Goal: Task Accomplishment & Management: Use online tool/utility

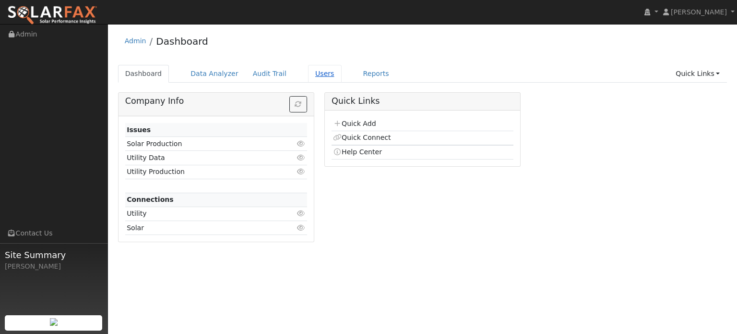
click at [308, 75] on link "Users" at bounding box center [325, 74] width 34 height 18
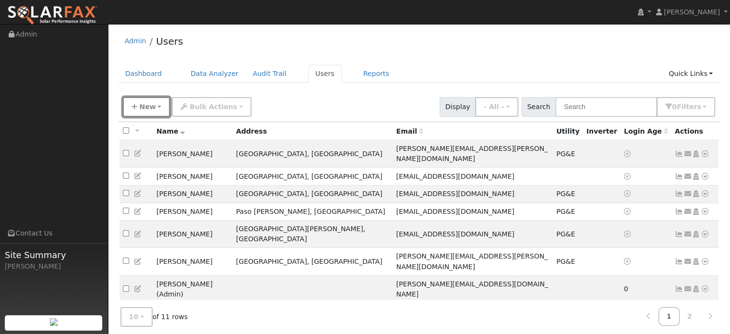
click at [147, 103] on span "New" at bounding box center [147, 107] width 16 height 8
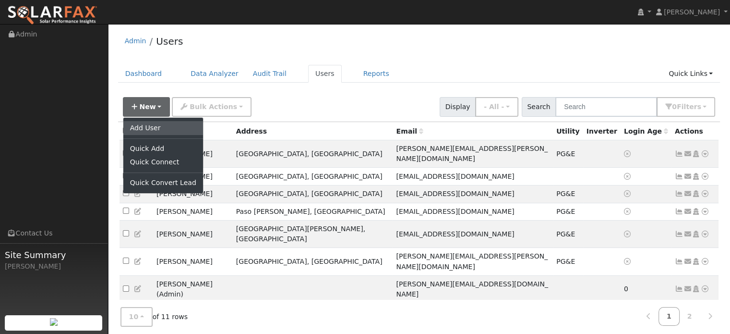
click at [145, 126] on link "Add User" at bounding box center [163, 127] width 80 height 13
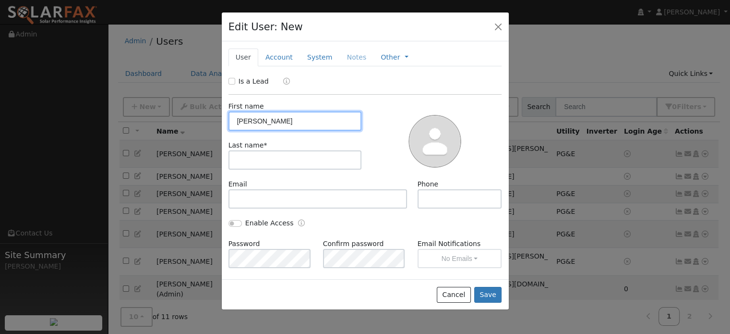
type input "Randall"
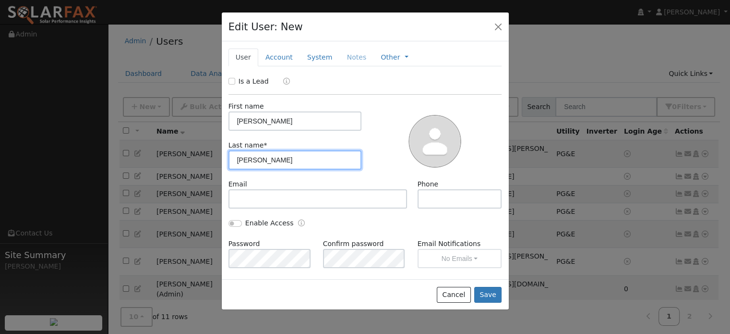
type input "Ishikawa"
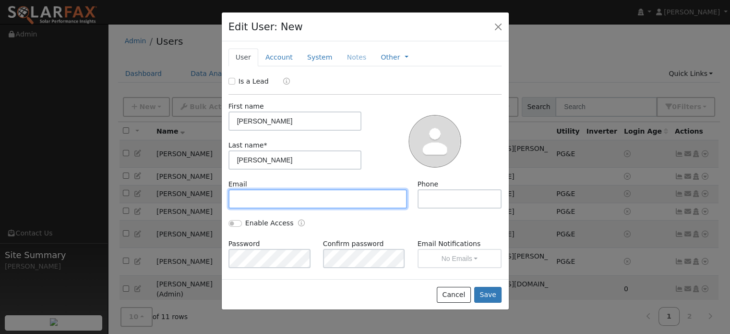
click at [288, 195] on input "text" at bounding box center [317, 198] width 179 height 19
type input "rdish125@gmail.com"
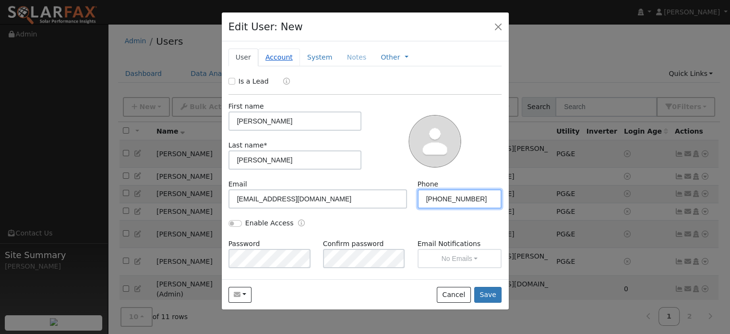
type input "(847) 363-7880"
click at [277, 57] on link "Account" at bounding box center [279, 57] width 42 height 18
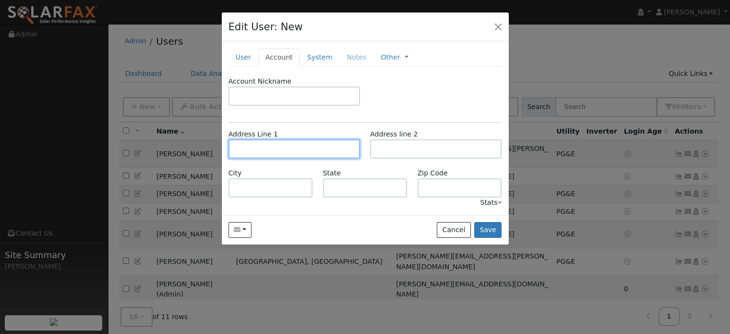
click at [265, 144] on input "text" at bounding box center [294, 148] width 132 height 19
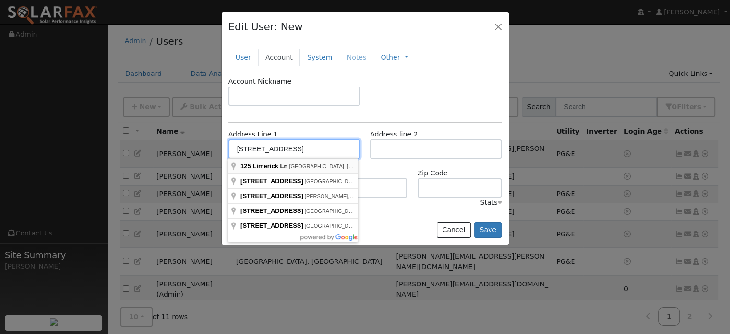
type input "125 Limerick Lane"
type input "Pismo Beach"
type input "CA"
type input "93449"
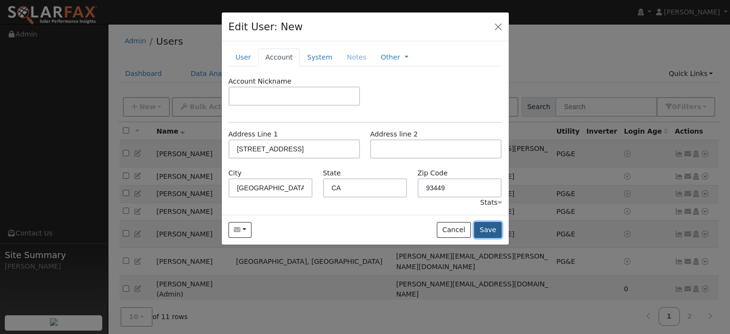
click at [490, 230] on button "Save" at bounding box center [488, 230] width 28 height 16
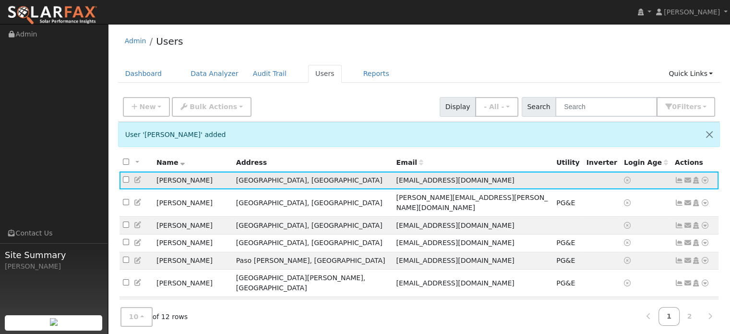
click at [706, 180] on icon at bounding box center [705, 180] width 9 height 7
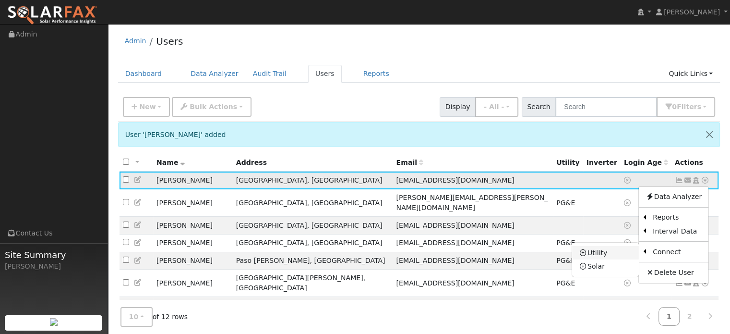
click at [600, 254] on link "Utility" at bounding box center [605, 252] width 67 height 13
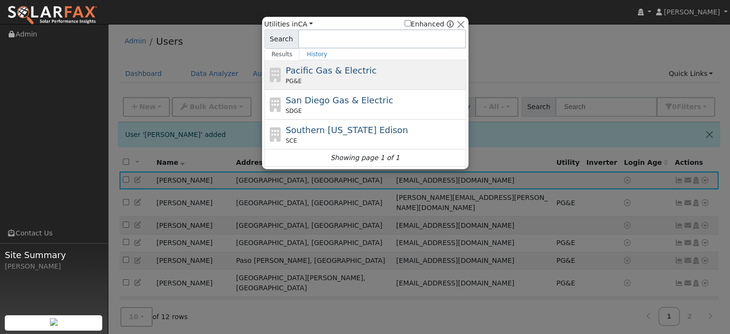
click at [326, 74] on span "Pacific Gas & Electric" at bounding box center [331, 70] width 91 height 10
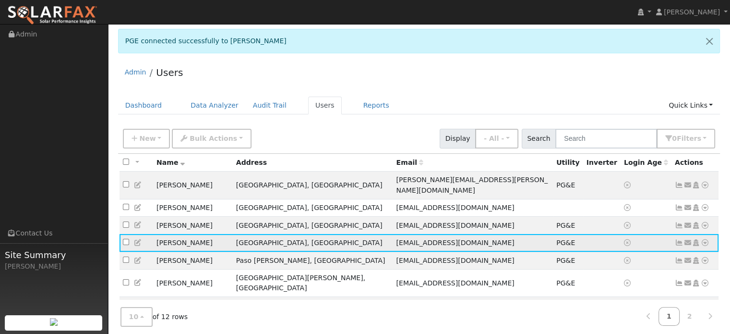
click at [705, 239] on icon at bounding box center [705, 242] width 9 height 7
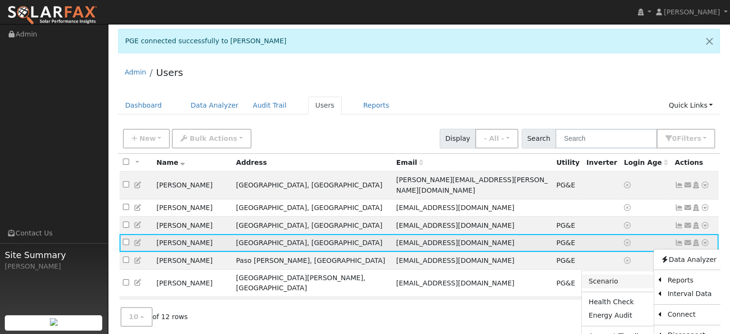
click at [615, 274] on link "Scenario" at bounding box center [618, 280] width 72 height 13
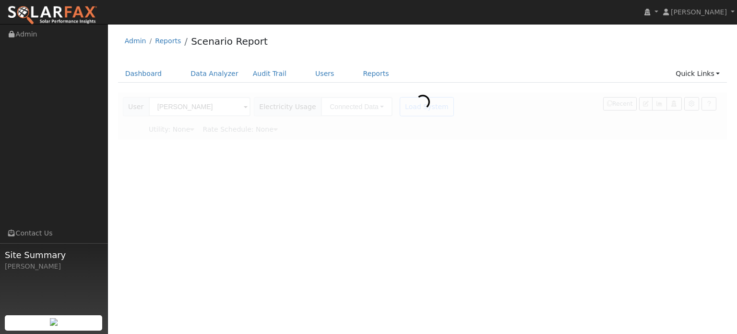
type input "Pacific Gas & Electric"
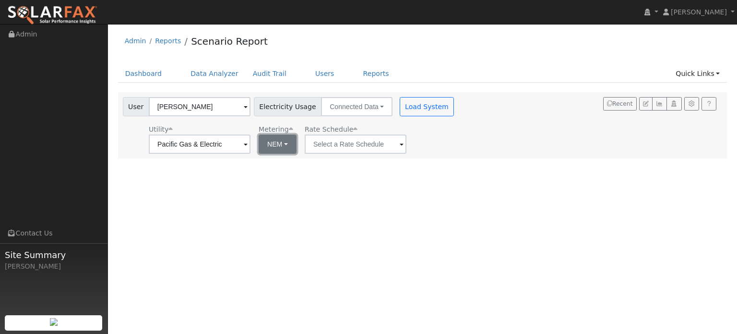
click at [284, 144] on button "NEM" at bounding box center [278, 143] width 38 height 19
click at [342, 196] on div "User Profile First name Last name Email Email Notifications No Emails No Emails…" at bounding box center [422, 179] width 629 height 310
click at [413, 106] on button "Load System" at bounding box center [427, 106] width 55 height 19
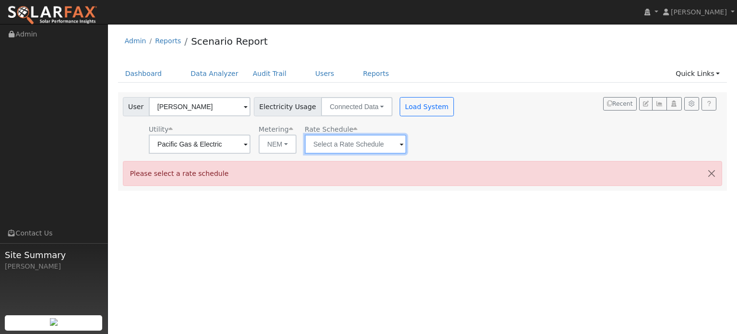
click at [251, 145] on input "text" at bounding box center [200, 143] width 102 height 19
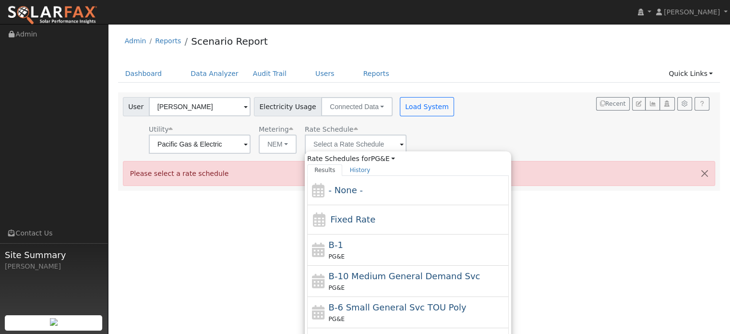
click at [457, 137] on div "User [PERSON_NAME] Account Default Account Default Account [STREET_ADDRESS] Pri…" at bounding box center [417, 124] width 593 height 60
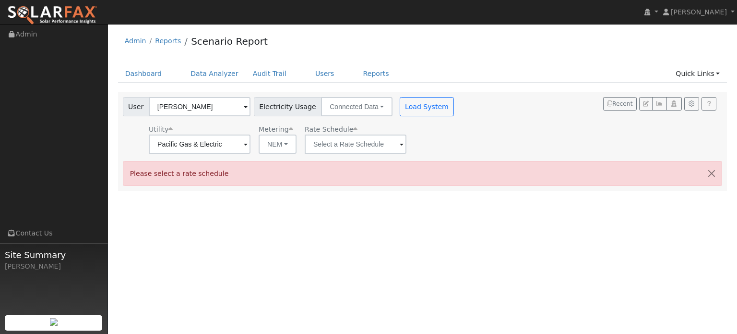
click at [248, 144] on span at bounding box center [246, 144] width 4 height 11
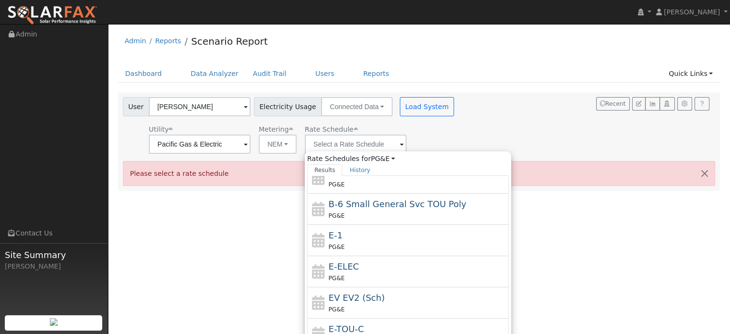
scroll to position [104, 0]
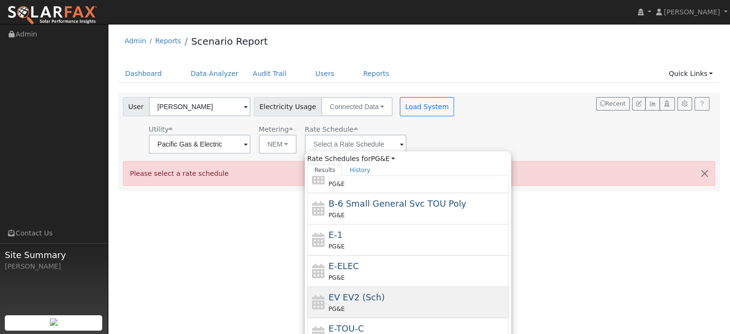
click at [378, 307] on div "PG&E" at bounding box center [418, 308] width 178 height 10
type input "EV EV2 (Sch)"
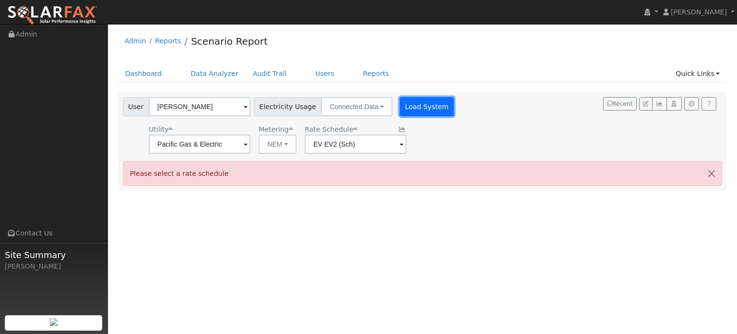
click at [411, 107] on button "Load System" at bounding box center [427, 106] width 55 height 19
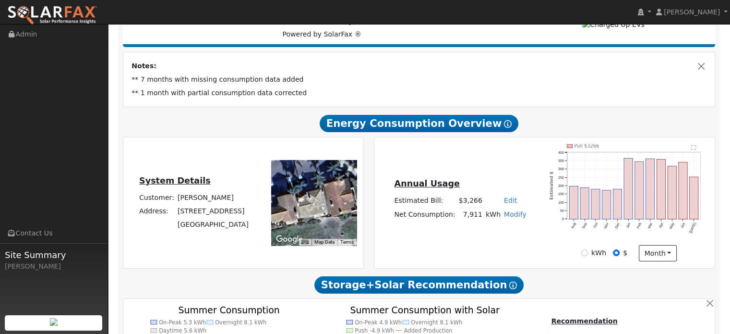
scroll to position [0, 0]
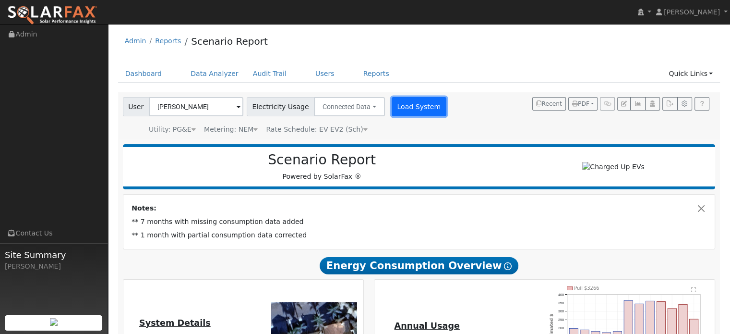
click at [405, 111] on button "Load System" at bounding box center [419, 106] width 55 height 19
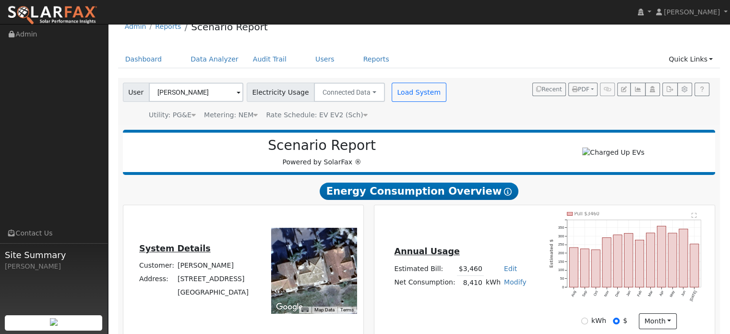
scroll to position [48, 0]
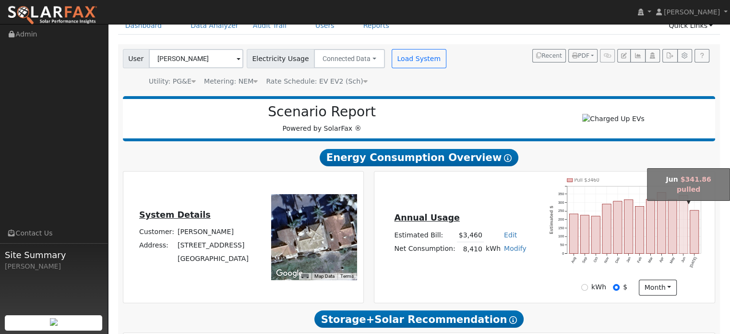
click at [684, 221] on rect "onclick=""" at bounding box center [683, 224] width 9 height 58
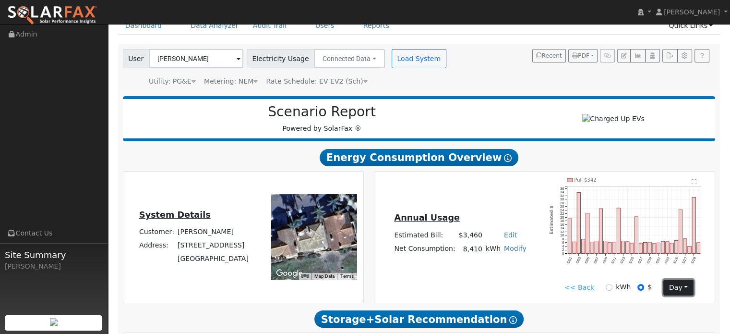
click at [672, 288] on button "day" at bounding box center [678, 287] width 30 height 16
click at [681, 243] on link "Hour" at bounding box center [697, 240] width 67 height 13
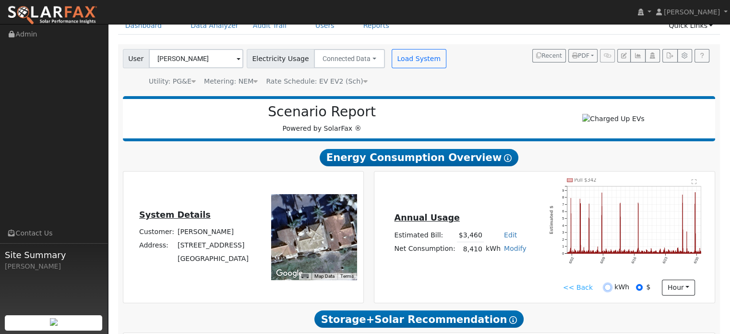
click at [608, 285] on input "kWh" at bounding box center [607, 287] width 7 height 7
radio input "true"
radio input "false"
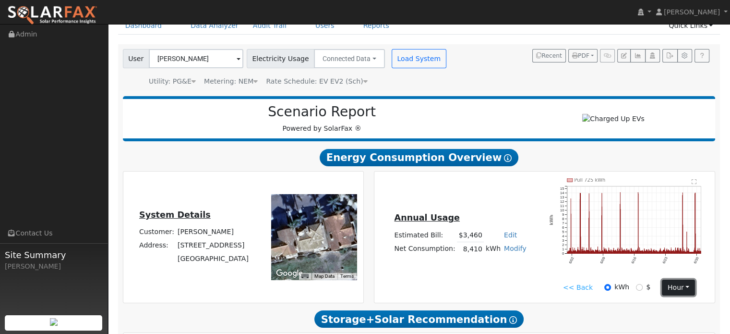
click at [683, 287] on button "hour" at bounding box center [678, 287] width 33 height 16
click at [676, 256] on link "Day" at bounding box center [695, 254] width 67 height 13
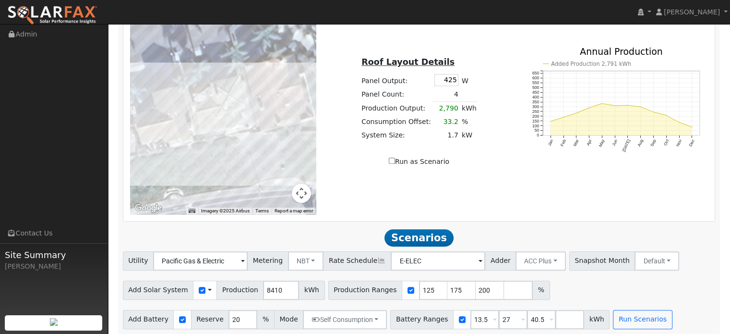
scroll to position [581, 0]
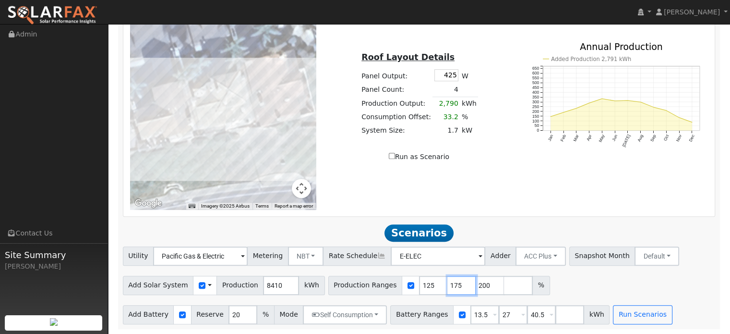
drag, startPoint x: 442, startPoint y: 284, endPoint x: 429, endPoint y: 284, distance: 12.5
click at [447, 284] on input "175" at bounding box center [461, 285] width 29 height 19
type input "150"
click at [558, 286] on div "Add Solar System Use CSV Data Production 8410 kWh Production Ranges 125 150 200…" at bounding box center [419, 283] width 596 height 23
drag, startPoint x: 468, startPoint y: 285, endPoint x: 456, endPoint y: 281, distance: 12.6
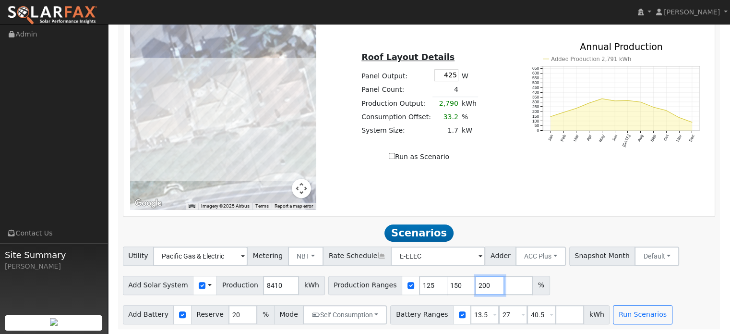
click at [476, 281] on input "200" at bounding box center [490, 285] width 29 height 19
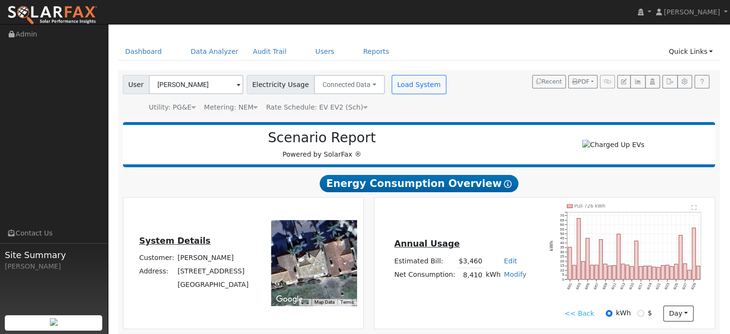
scroll to position [0, 0]
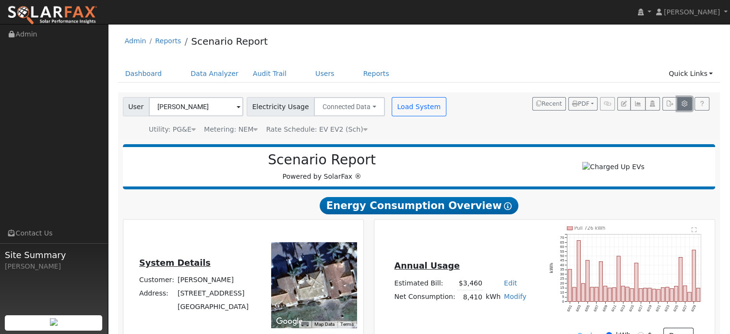
click at [684, 102] on icon "button" at bounding box center [684, 104] width 7 height 6
type input "125"
type input "175"
type input "200"
type input "13.5"
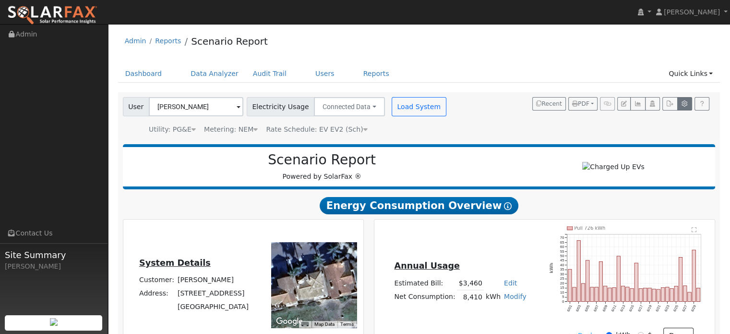
type input "27"
type input "40.5"
type input "20"
type input "11.5"
type input "27"
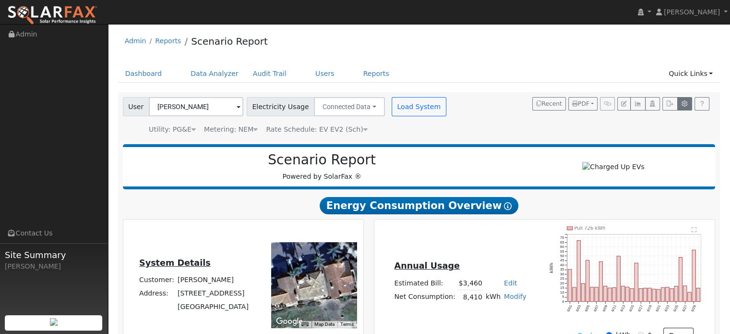
type input "425"
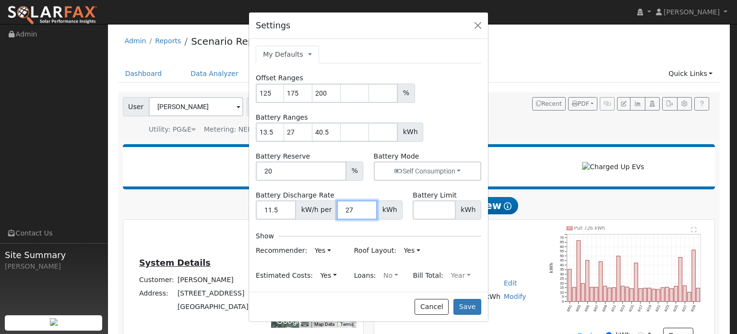
drag, startPoint x: 353, startPoint y: 208, endPoint x: 340, endPoint y: 208, distance: 13.4
click at [340, 208] on input "27" at bounding box center [357, 209] width 40 height 19
type input "13.5"
click at [342, 229] on div "Show" at bounding box center [369, 236] width 226 height 14
click at [470, 305] on button "Save" at bounding box center [468, 307] width 28 height 16
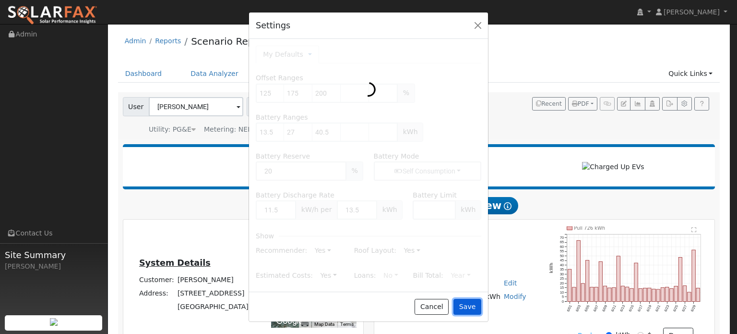
type input "175"
type input "200"
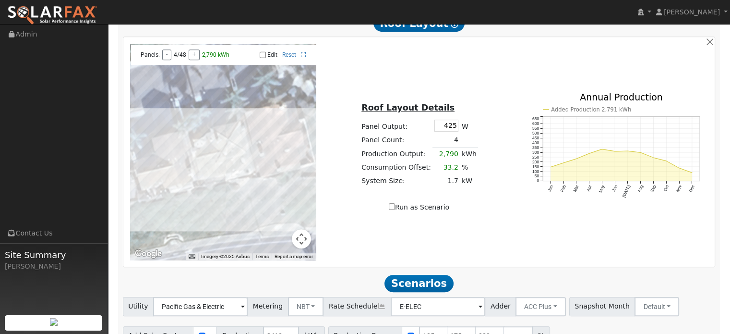
scroll to position [581, 0]
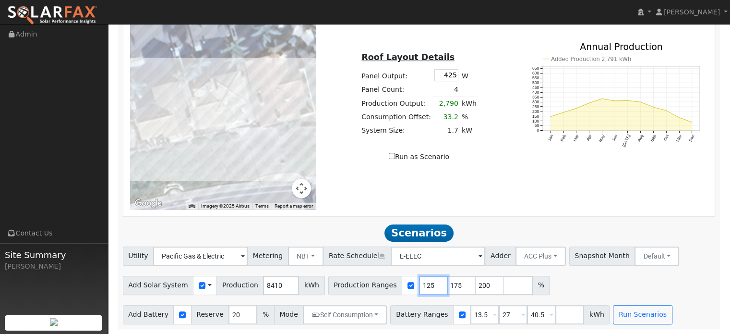
drag, startPoint x: 414, startPoint y: 284, endPoint x: 407, endPoint y: 284, distance: 7.2
click at [419, 284] on input "125" at bounding box center [433, 285] width 29 height 19
click at [447, 283] on input "175" at bounding box center [461, 285] width 29 height 19
drag, startPoint x: 440, startPoint y: 287, endPoint x: 436, endPoint y: 277, distance: 10.5
click at [447, 286] on input "175" at bounding box center [461, 285] width 29 height 19
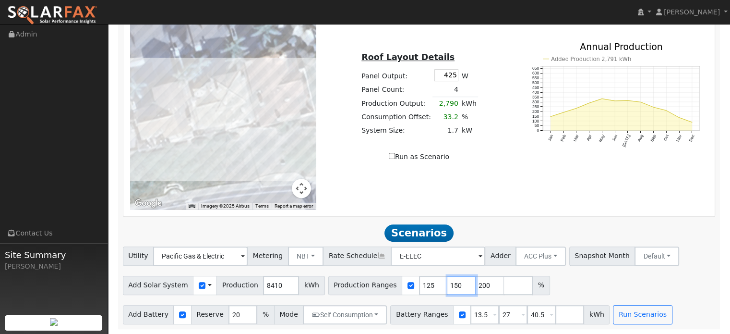
type input "150"
drag, startPoint x: 469, startPoint y: 281, endPoint x: 456, endPoint y: 282, distance: 13.0
click at [476, 282] on input "200" at bounding box center [490, 285] width 29 height 19
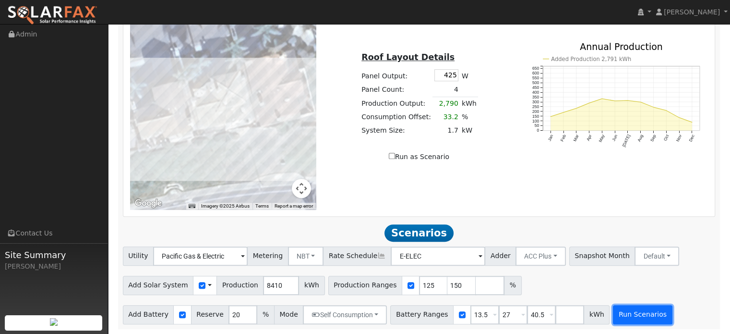
click at [622, 316] on button "Run Scenarios" at bounding box center [642, 314] width 59 height 19
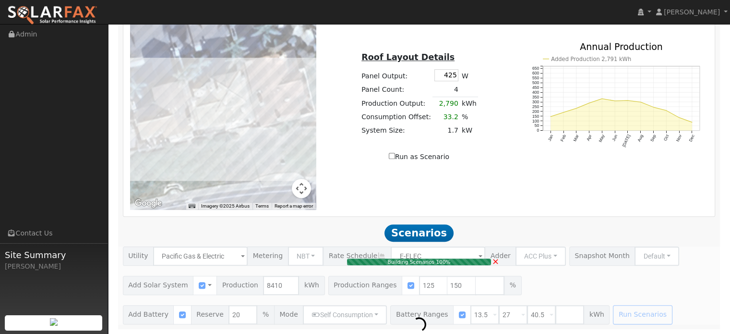
type input "8.4"
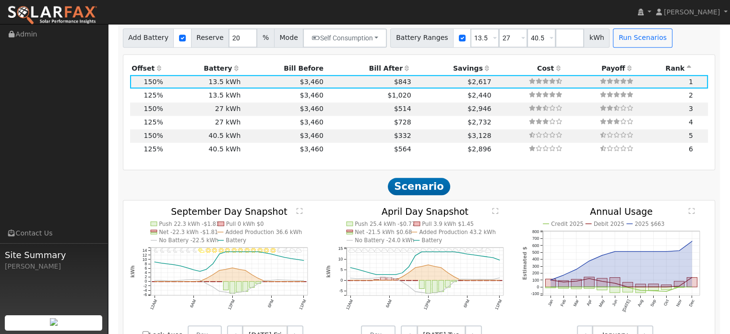
scroll to position [823, 0]
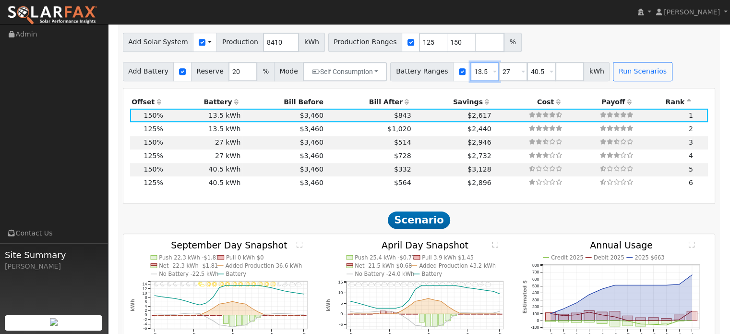
drag, startPoint x: 468, startPoint y: 72, endPoint x: 457, endPoint y: 72, distance: 11.5
click at [470, 72] on input "13.5" at bounding box center [484, 71] width 29 height 19
type input "27"
type input "40.5"
type input "27"
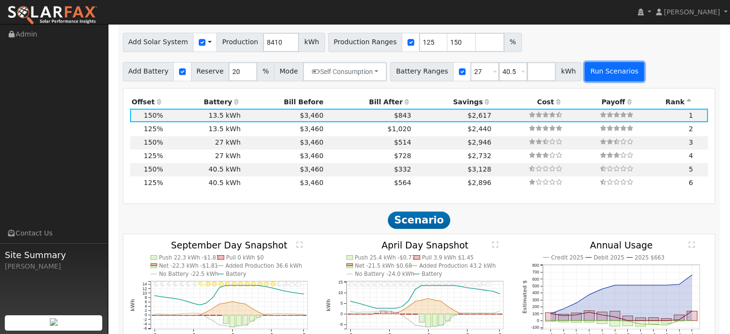
click at [588, 69] on button "Run Scenarios" at bounding box center [614, 71] width 59 height 19
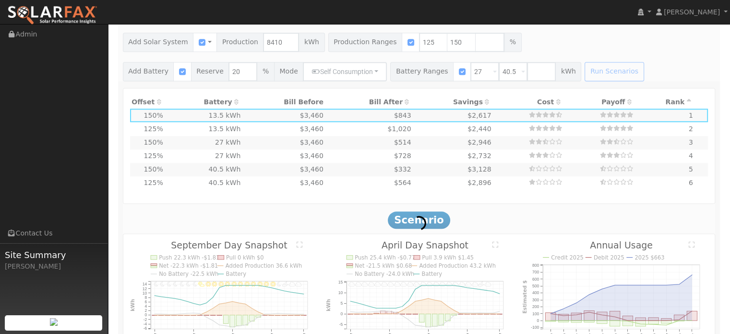
type input "$32,400"
type input "$18,551"
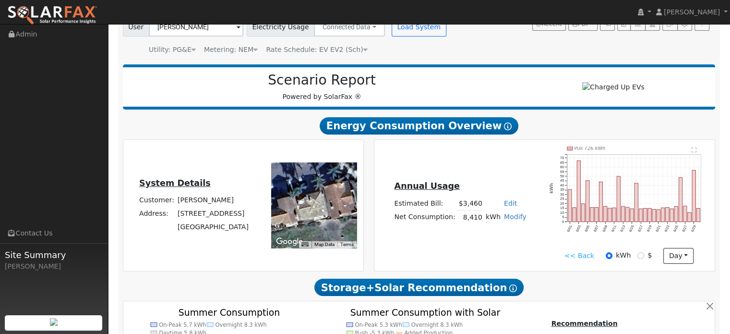
scroll to position [96, 0]
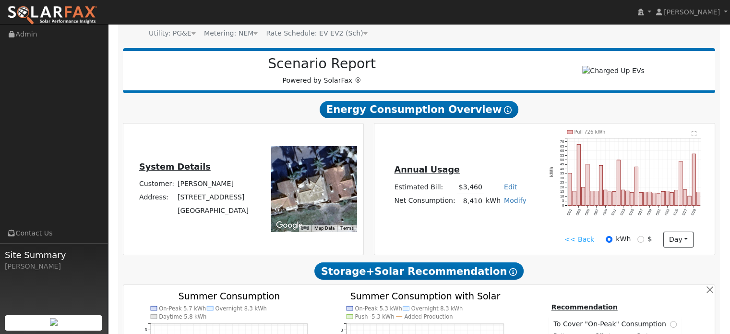
click at [587, 238] on link "<< Back" at bounding box center [579, 239] width 30 height 10
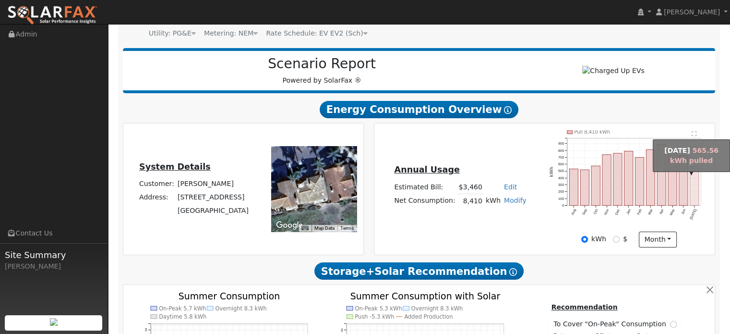
click at [695, 187] on rect "onclick=""" at bounding box center [694, 186] width 9 height 39
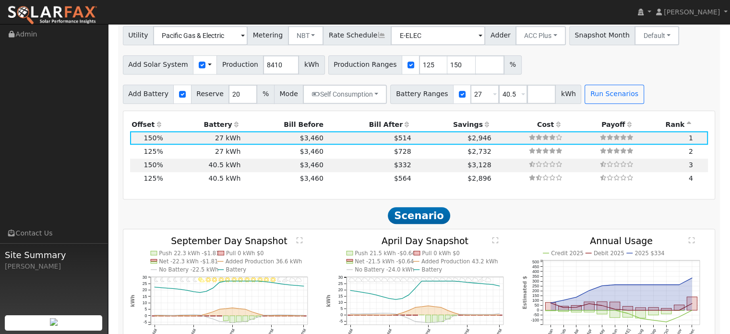
scroll to position [768, 0]
